Goal: Task Accomplishment & Management: Use online tool/utility

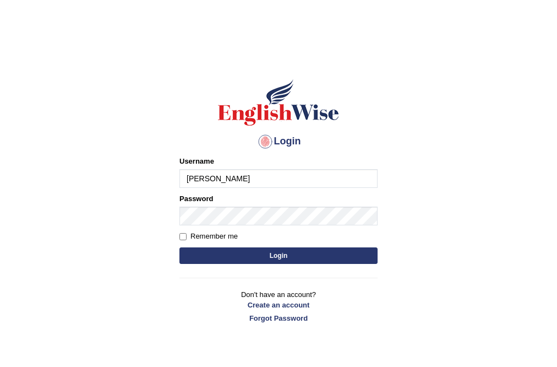
type input "ritvikhurana"
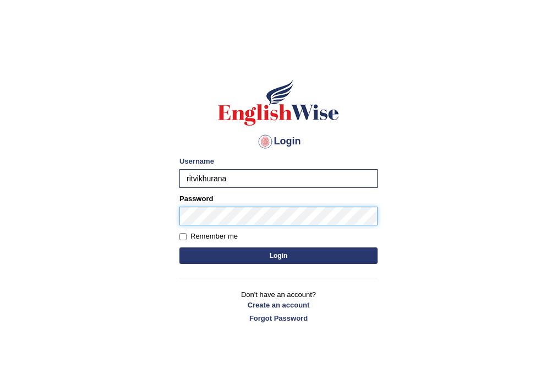
click at [179, 247] on button "Login" at bounding box center [278, 255] width 198 height 17
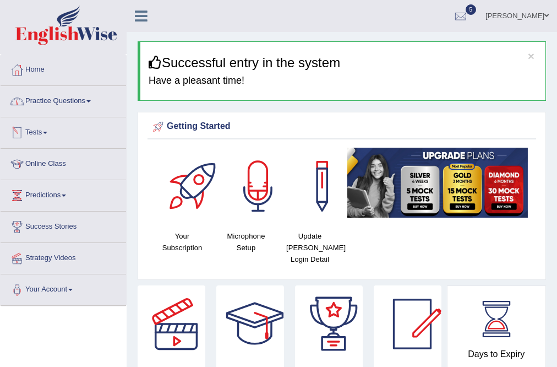
click at [86, 105] on link "Practice Questions" at bounding box center [63, 100] width 125 height 28
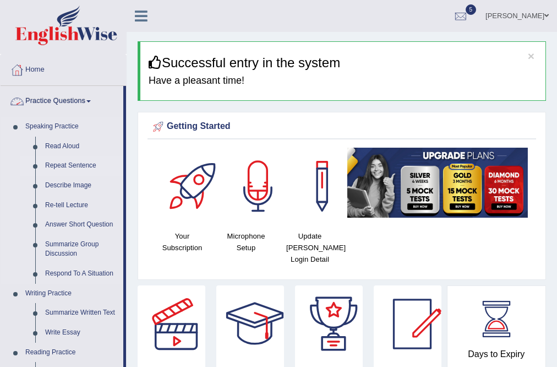
click at [74, 166] on link "Repeat Sentence" at bounding box center [81, 166] width 83 height 20
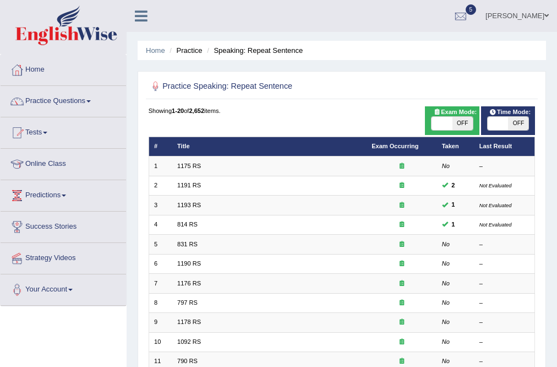
click at [187, 271] on td "1190 RS" at bounding box center [269, 263] width 194 height 19
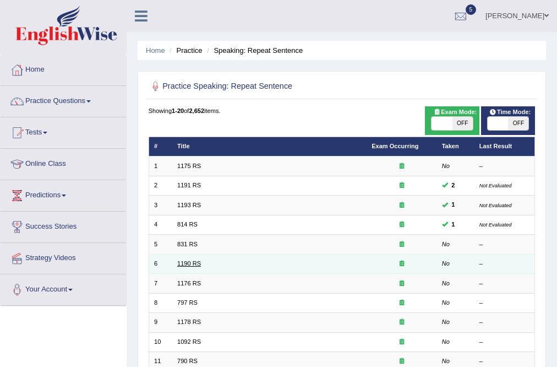
click at [190, 266] on link "1190 RS" at bounding box center [189, 263] width 24 height 7
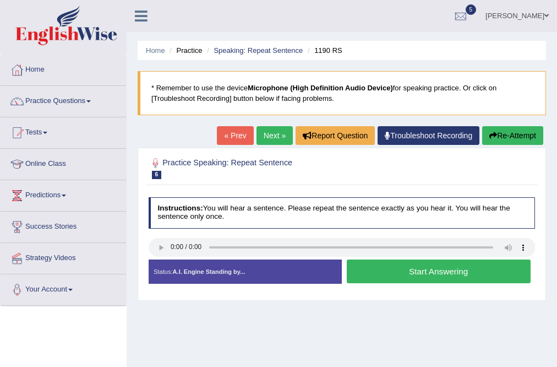
click at [434, 278] on button "Start Answering" at bounding box center [439, 271] width 184 height 24
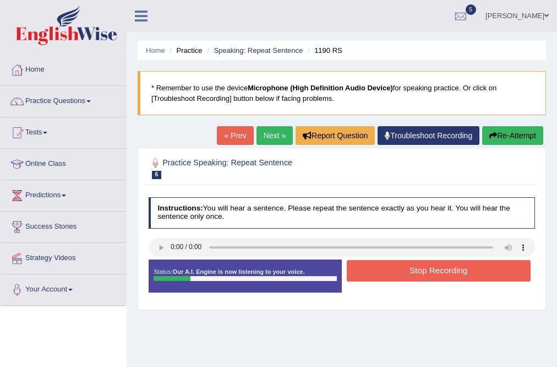
click at [392, 275] on button "Stop Recording" at bounding box center [439, 270] width 184 height 21
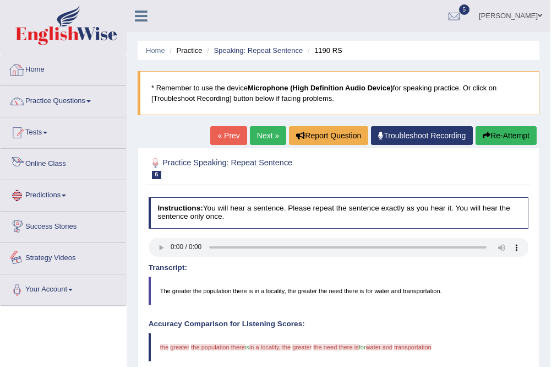
click at [61, 74] on link "Home" at bounding box center [63, 68] width 125 height 28
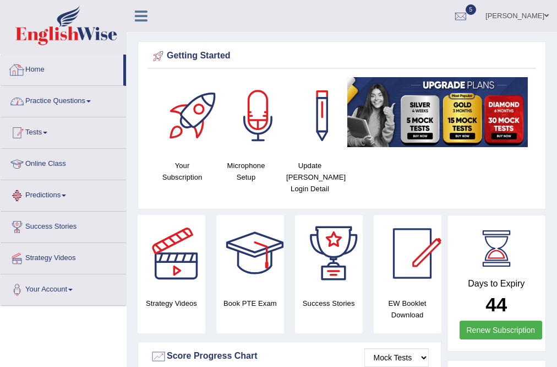
click at [69, 130] on link "Tests" at bounding box center [63, 131] width 125 height 28
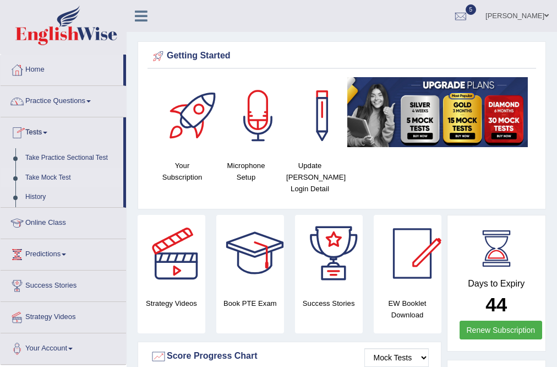
click at [56, 176] on link "Take Mock Test" at bounding box center [71, 178] width 103 height 20
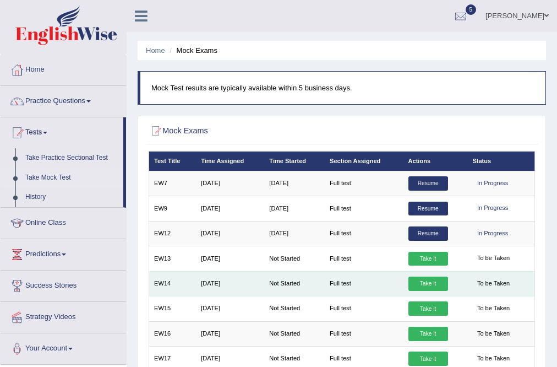
click at [430, 286] on link "Take it" at bounding box center [428, 283] width 40 height 14
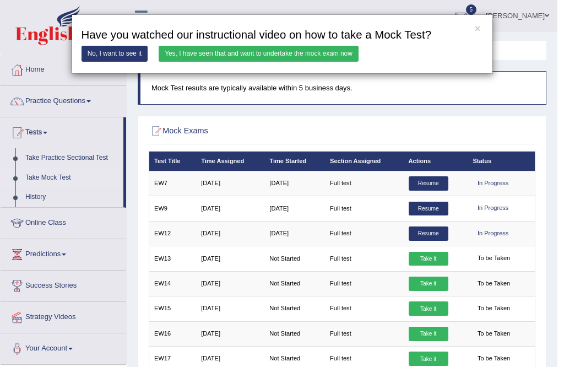
click at [323, 57] on link "Yes, I have seen that and want to undertake the mock exam now" at bounding box center [259, 54] width 200 height 16
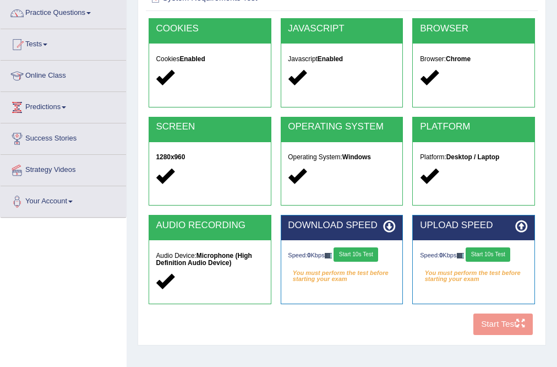
click at [373, 253] on button "Start 10s Test" at bounding box center [356, 254] width 45 height 14
click at [488, 255] on button "Start 10s Test" at bounding box center [488, 254] width 45 height 14
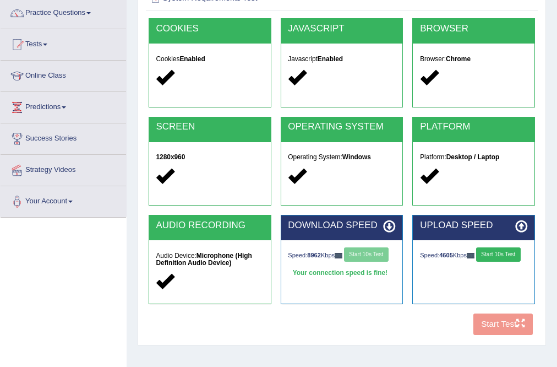
click at [488, 255] on div "Speed: 4605 Kbps Start 10s Test" at bounding box center [473, 255] width 107 height 17
click at [479, 261] on button "Start 10s Test" at bounding box center [501, 254] width 45 height 14
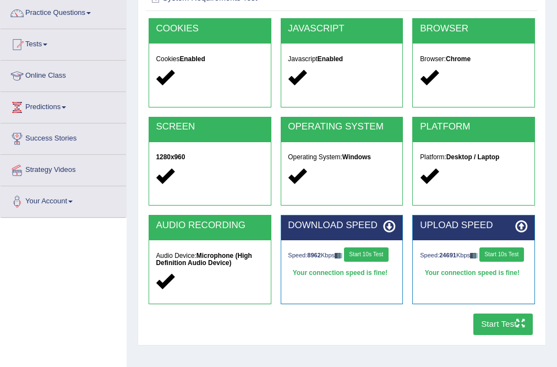
click at [495, 330] on button "Start Test" at bounding box center [503, 323] width 60 height 21
